Goal: Task Accomplishment & Management: Manage account settings

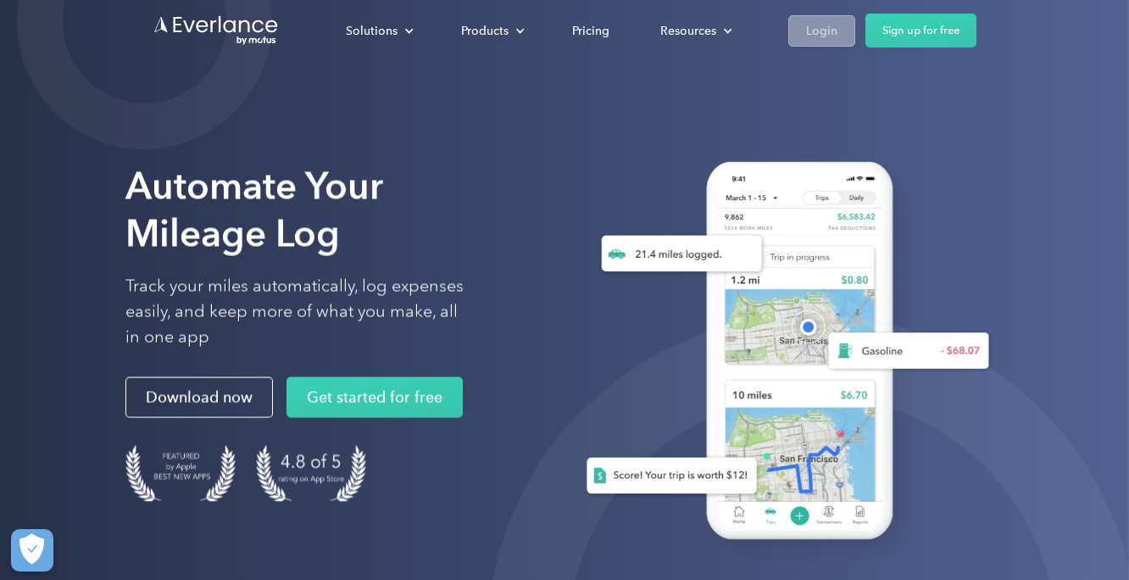
drag, startPoint x: 834, startPoint y: 25, endPoint x: 648, endPoint y: 103, distance: 201.8
click at [833, 25] on div "Login" at bounding box center [821, 30] width 31 height 21
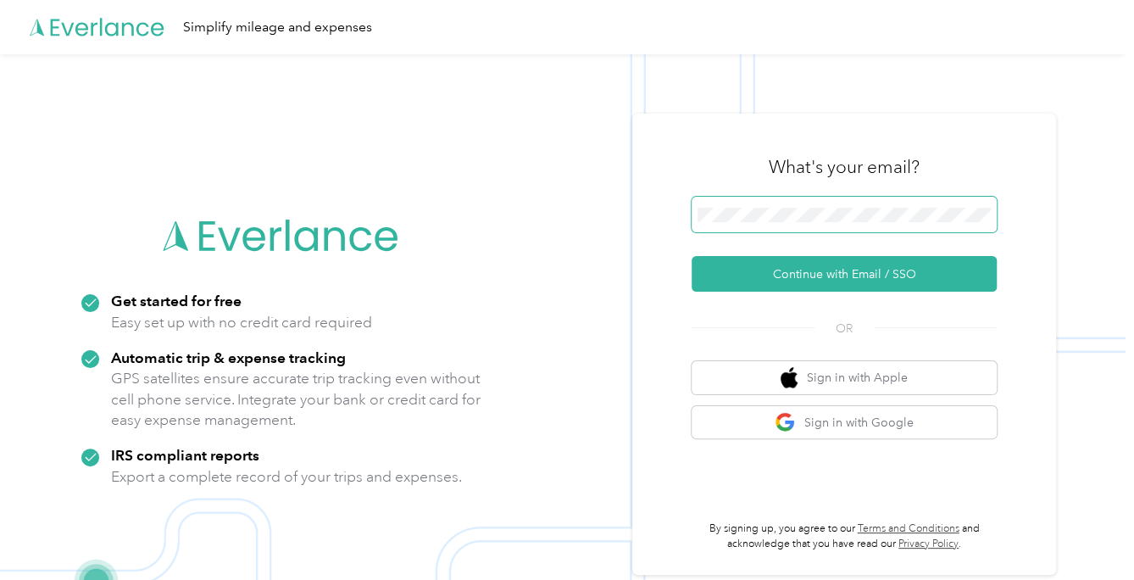
click at [741, 203] on span at bounding box center [844, 215] width 305 height 36
click at [692, 256] on button "Continue with Email / SSO" at bounding box center [844, 274] width 305 height 36
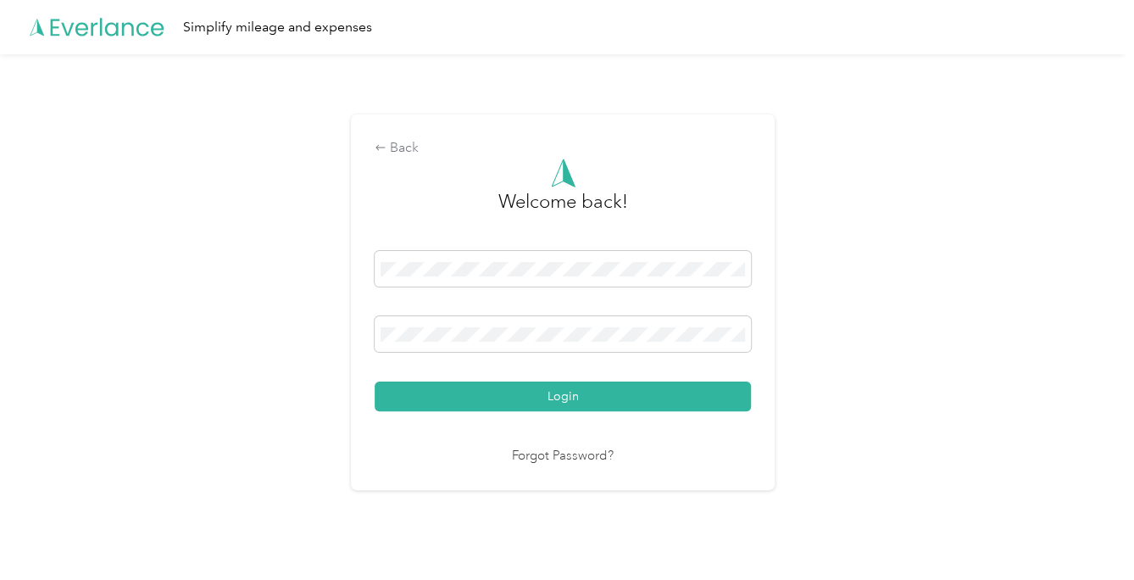
click at [375, 381] on button "Login" at bounding box center [563, 396] width 376 height 30
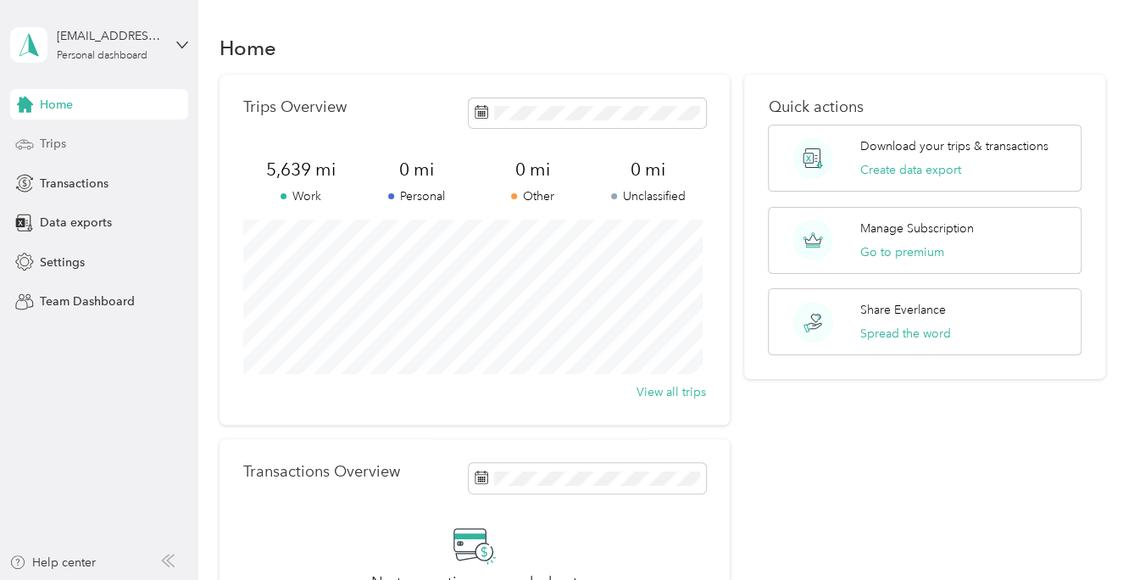
click at [58, 138] on span "Trips" at bounding box center [53, 144] width 26 height 18
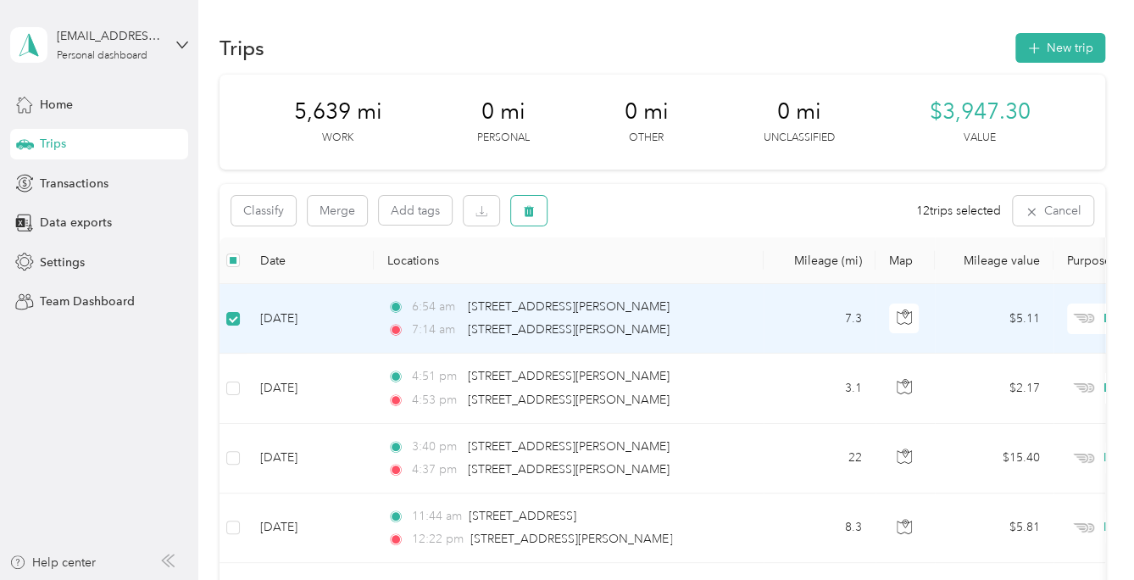
click at [530, 208] on icon "button" at bounding box center [529, 211] width 10 height 11
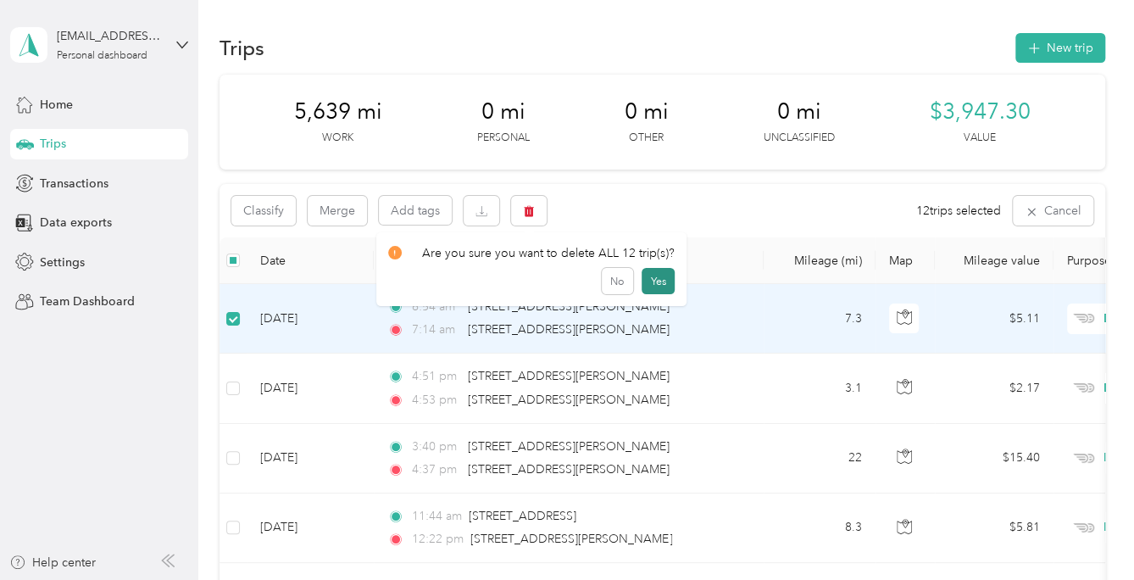
click at [653, 277] on button "Yes" at bounding box center [658, 281] width 33 height 27
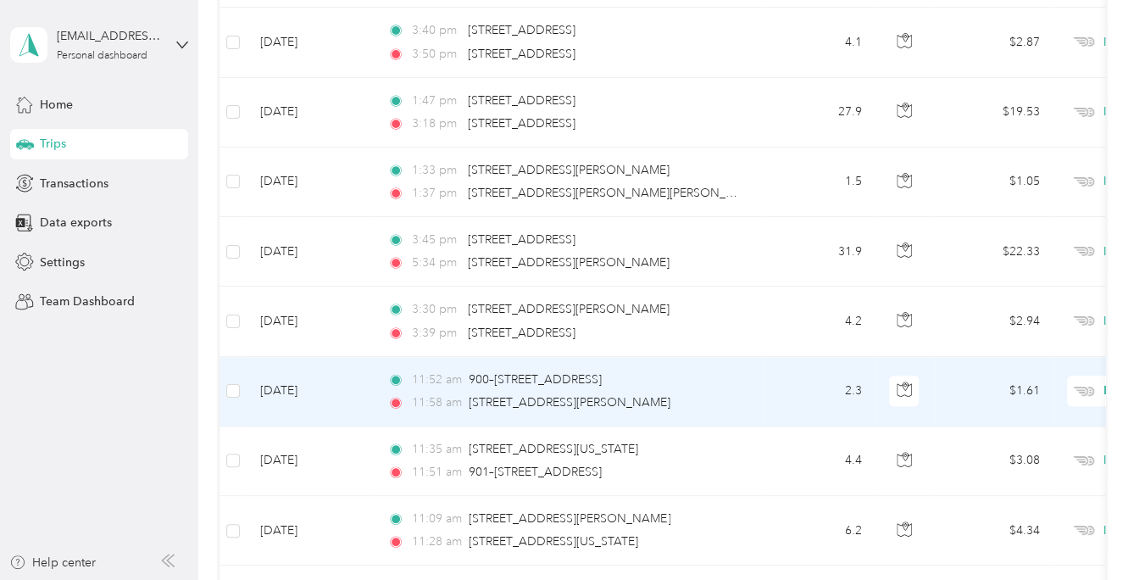
scroll to position [763, 0]
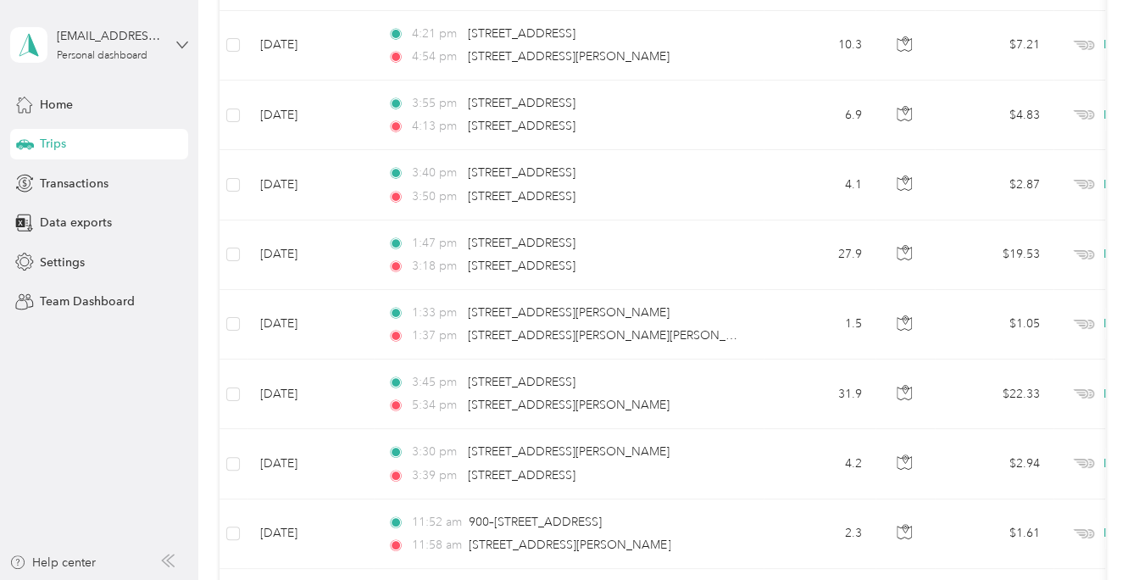
click at [180, 40] on icon at bounding box center [182, 45] width 12 height 12
click at [73, 140] on div "Log out" at bounding box center [57, 139] width 65 height 18
